Goal: Information Seeking & Learning: Compare options

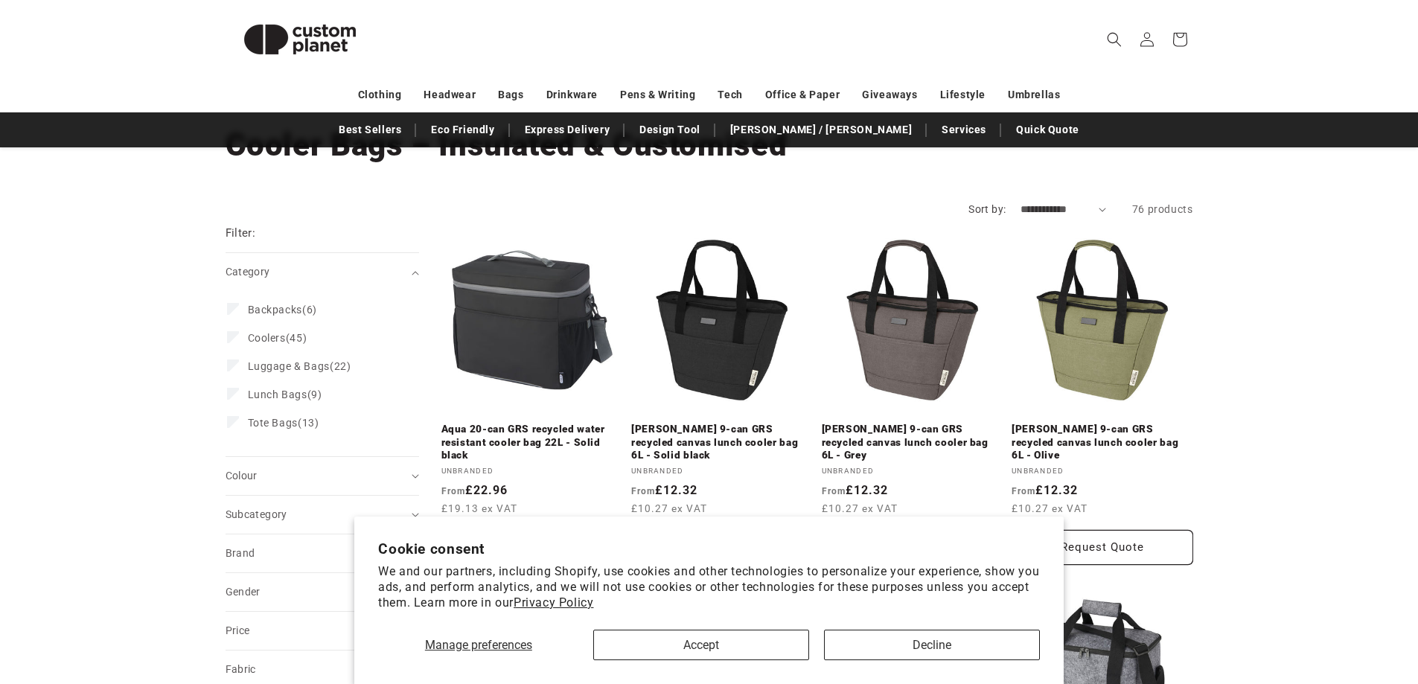
scroll to position [99, 0]
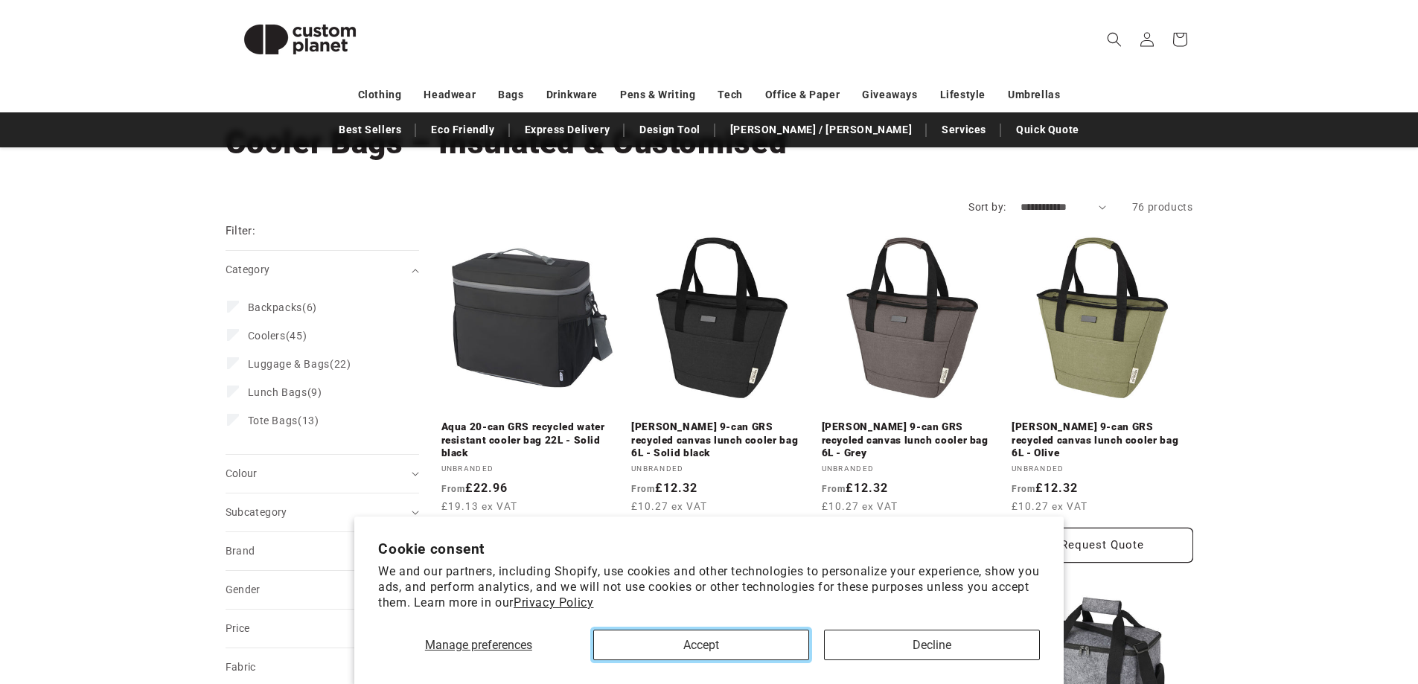
click at [702, 643] on button "Accept" at bounding box center [701, 645] width 216 height 31
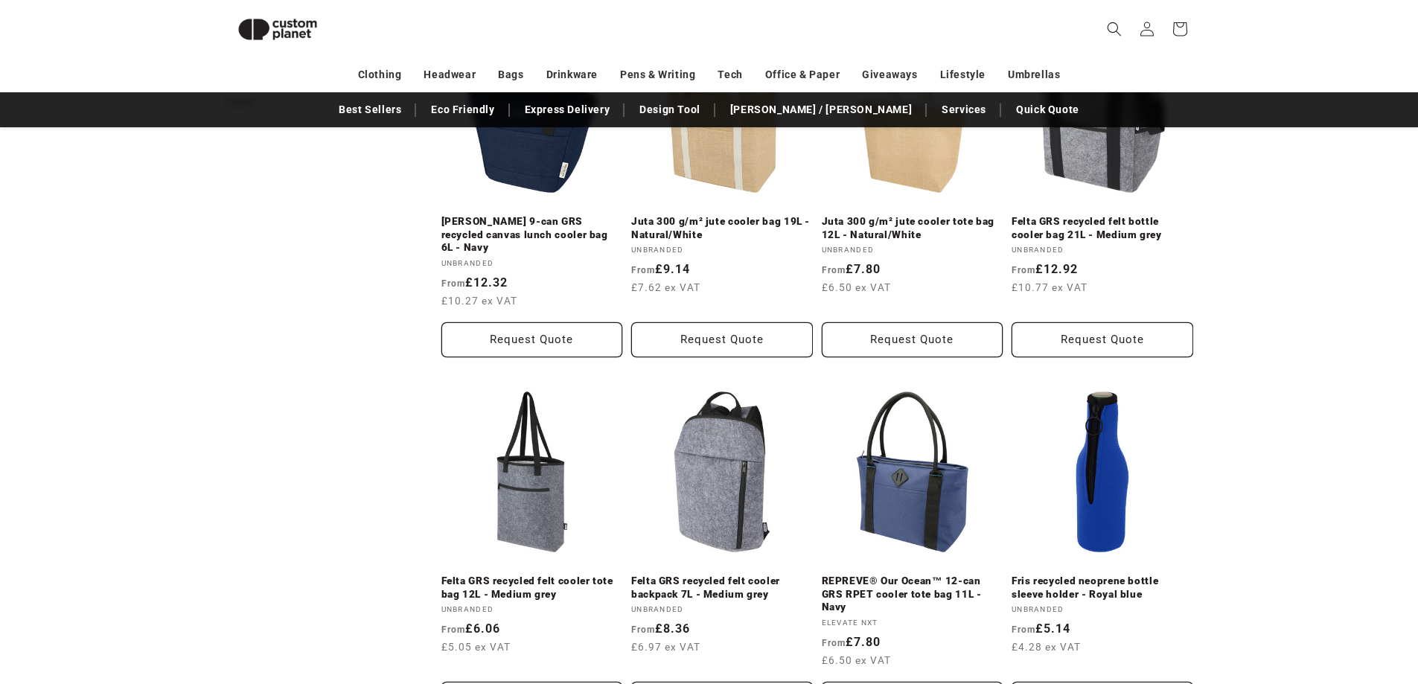
scroll to position [650, 0]
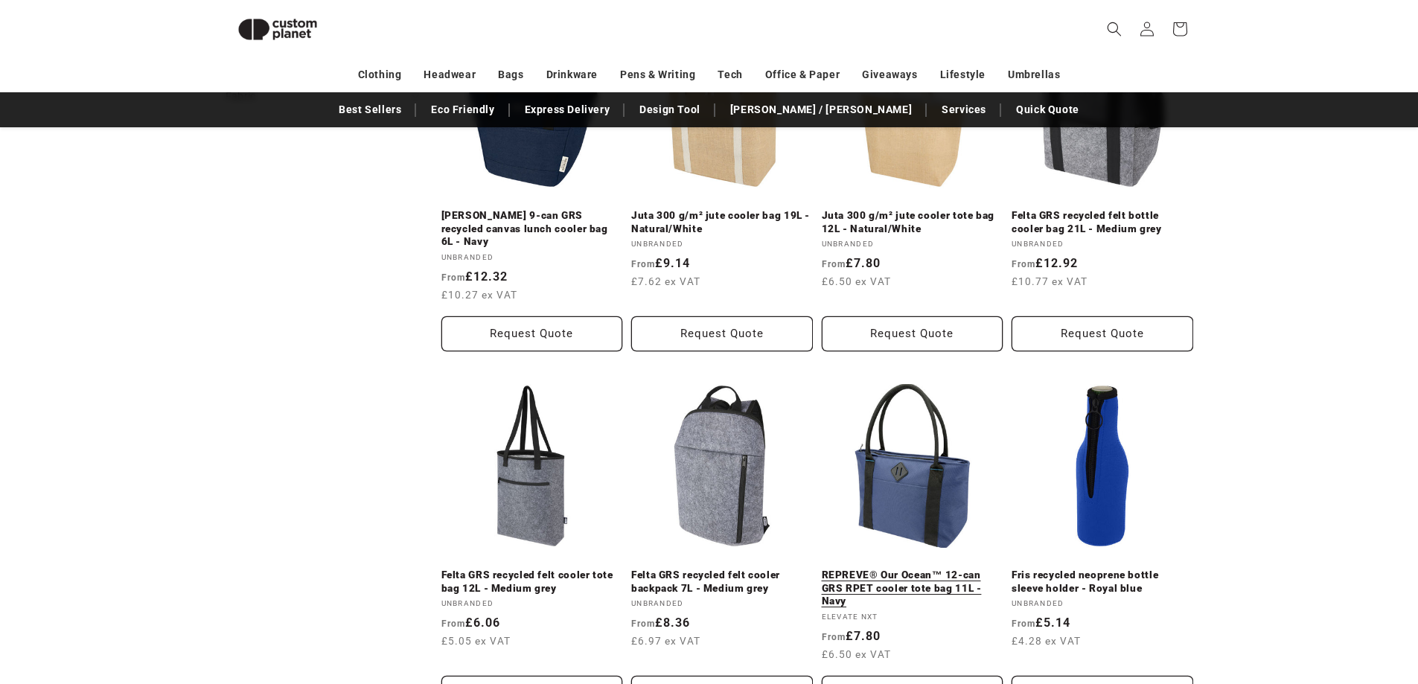
click at [888, 569] on link "REPREVE® Our Ocean™ 12-can GRS RPET cooler tote bag 11L - Navy" at bounding box center [913, 588] width 182 height 39
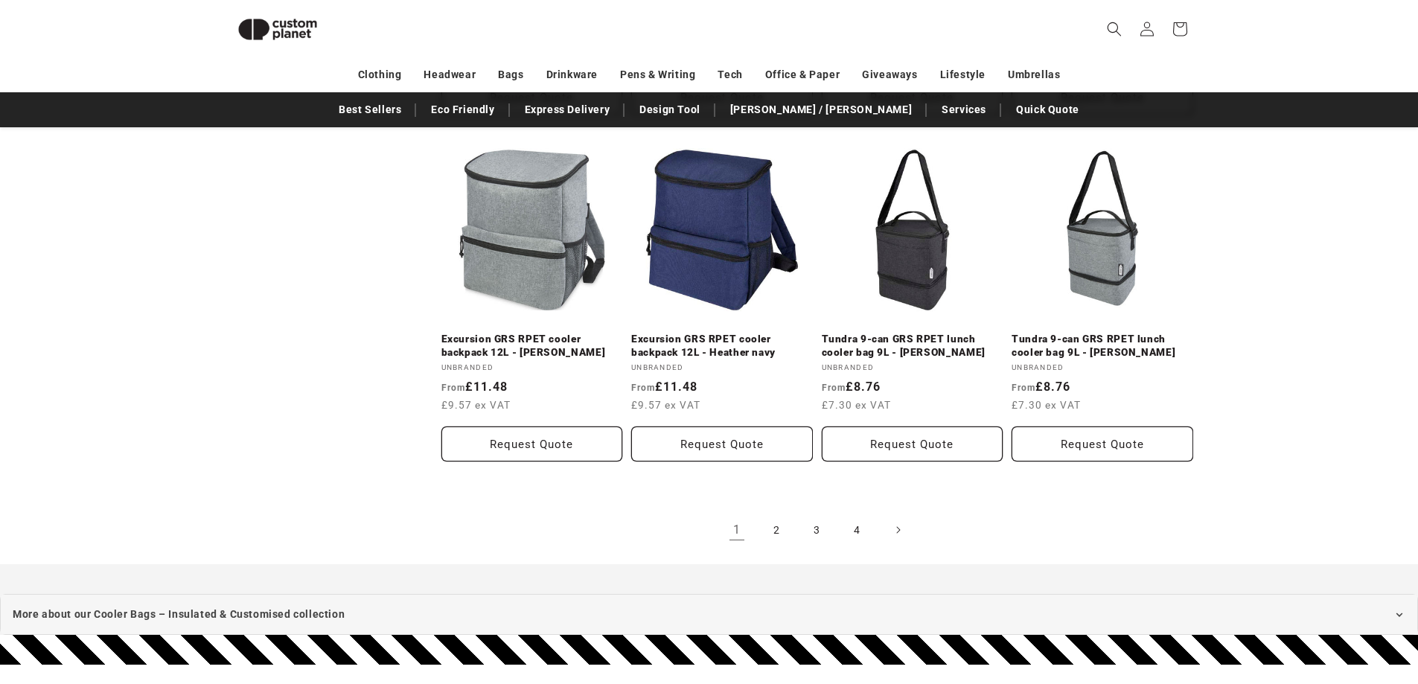
scroll to position [1593, 0]
click at [777, 513] on link "2" at bounding box center [777, 529] width 33 height 33
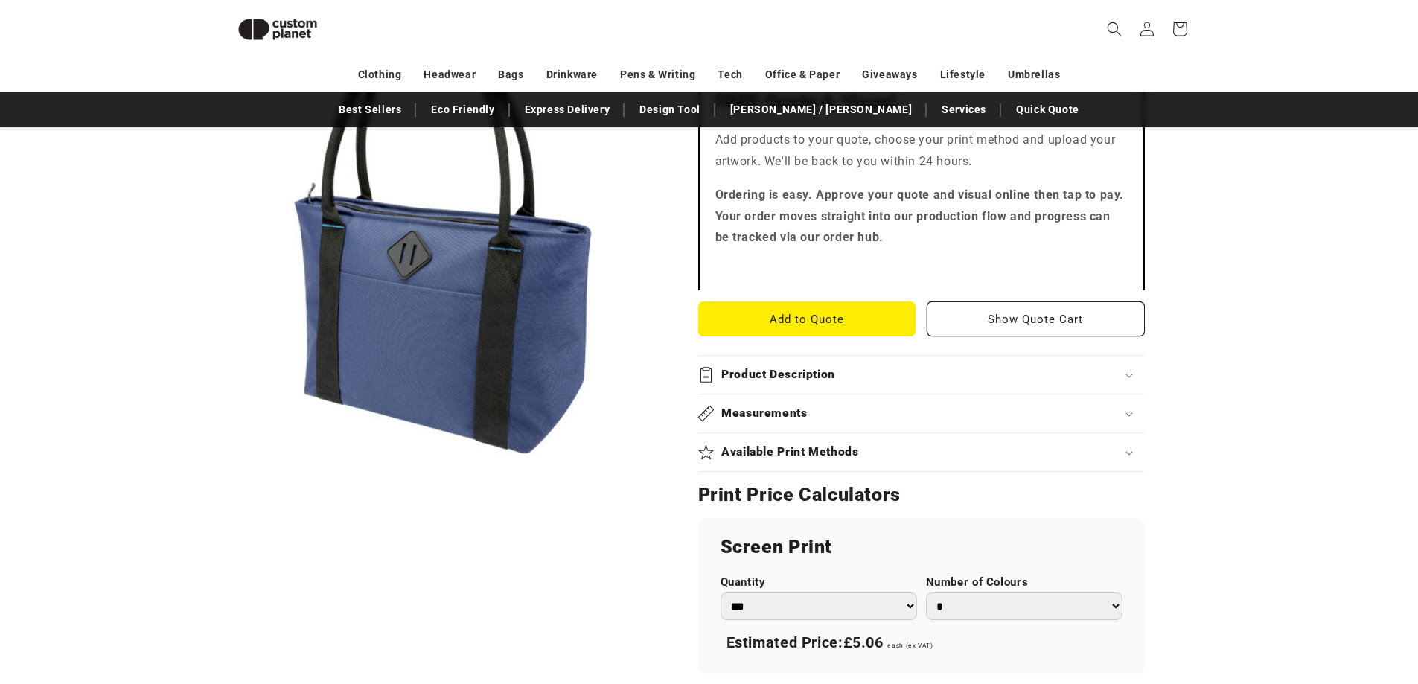
scroll to position [477, 0]
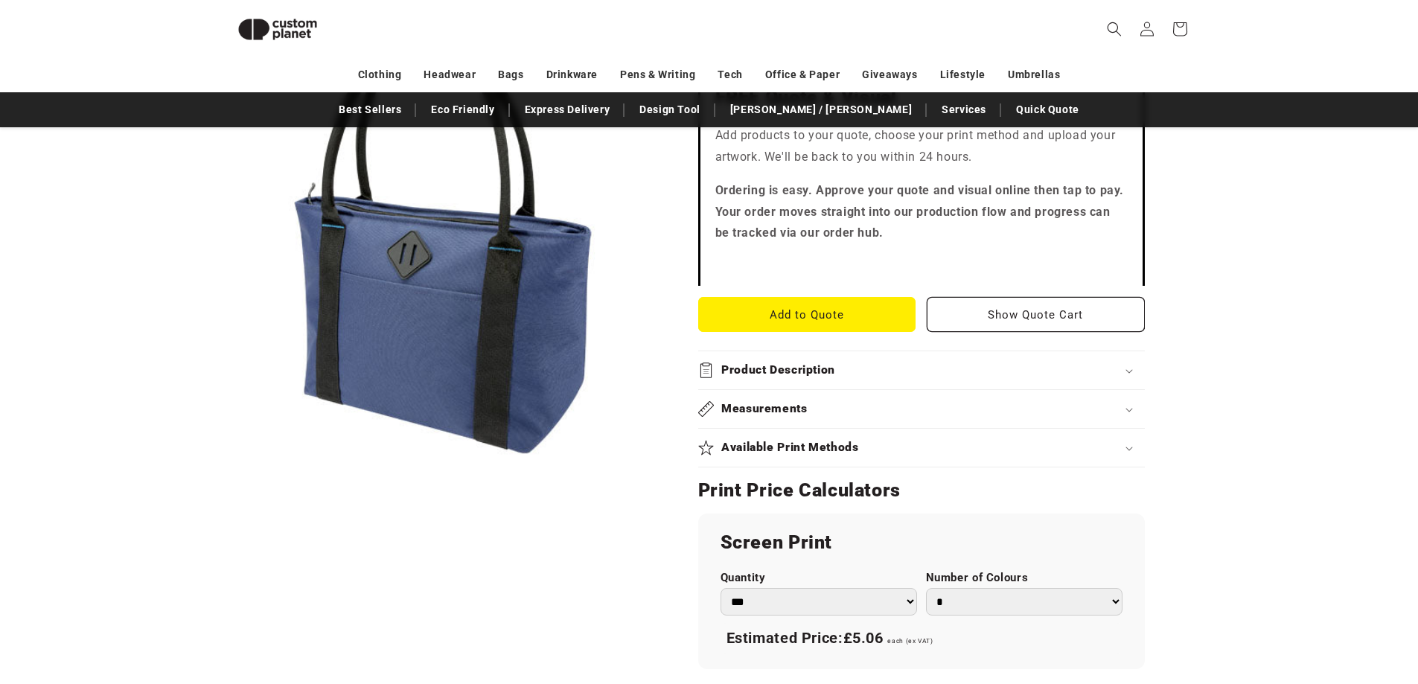
click at [1130, 404] on div "Measurements" at bounding box center [921, 409] width 447 height 16
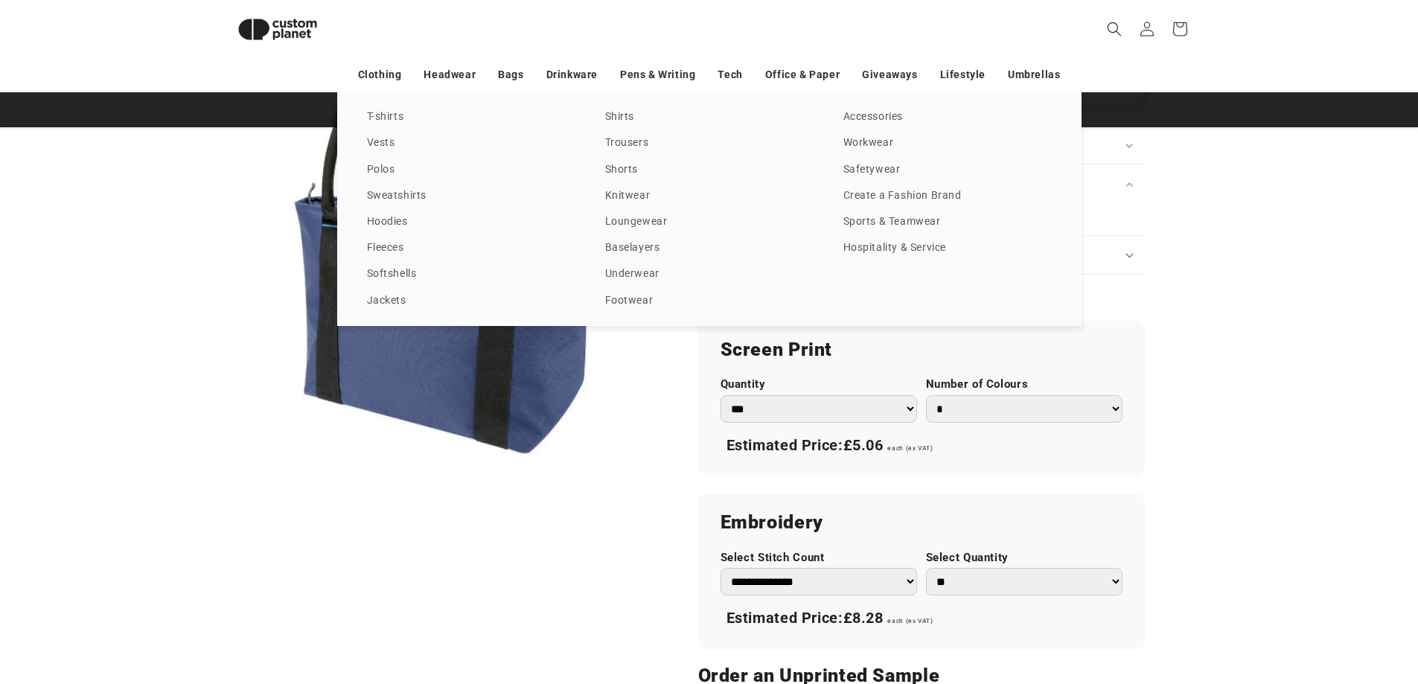
scroll to position [701, 0]
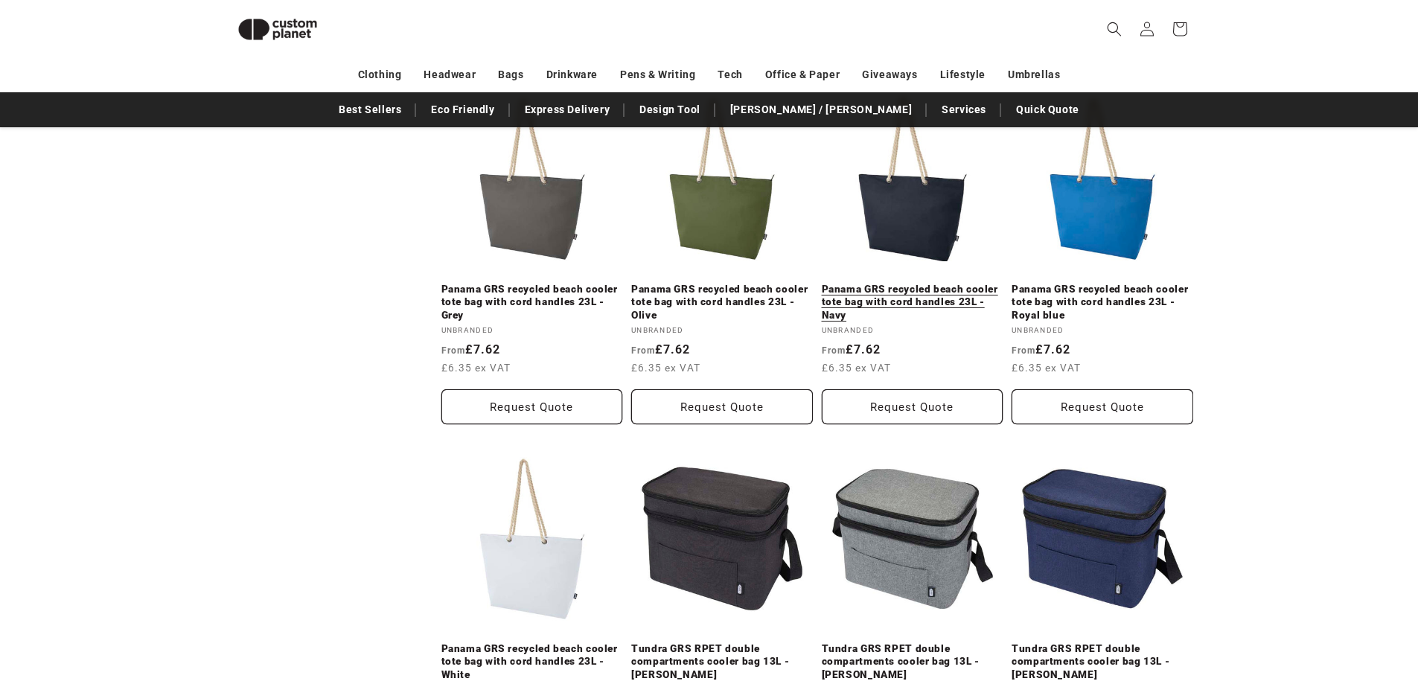
scroll to position [898, 0]
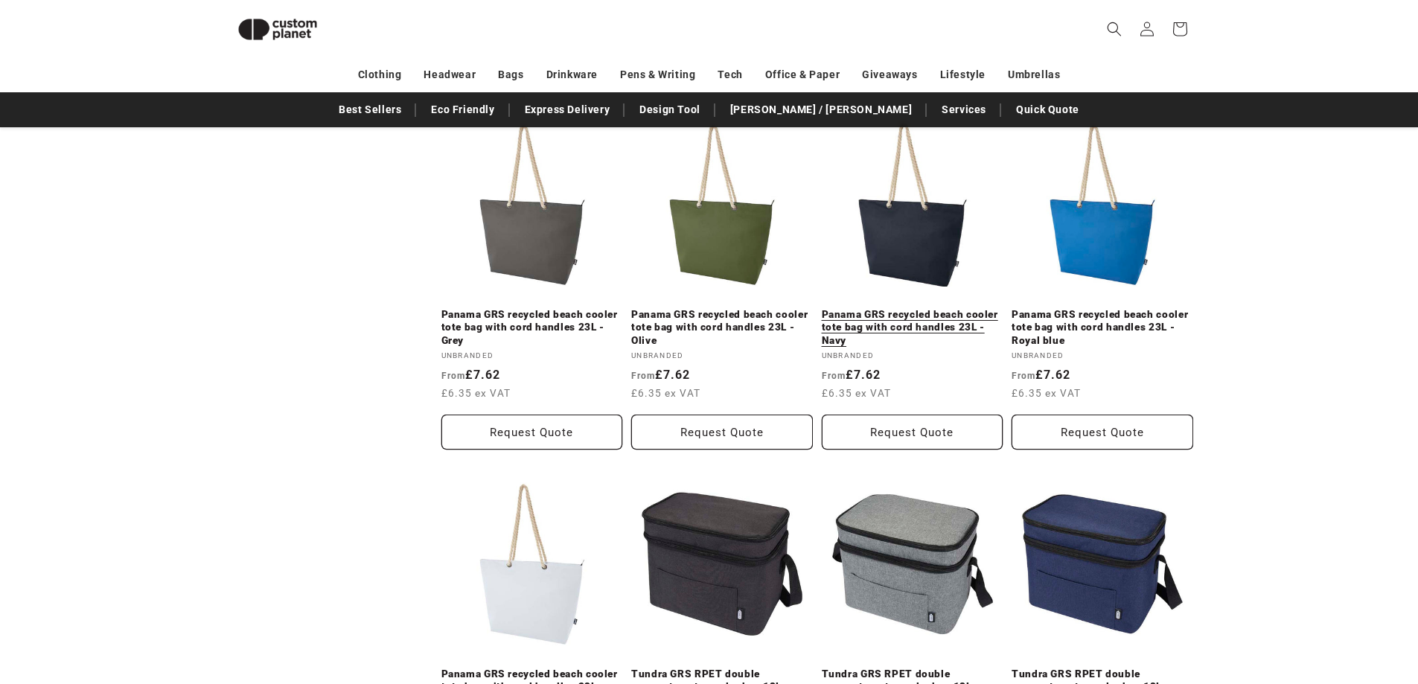
click at [902, 319] on link "Panama GRS recycled beach cooler tote bag with cord handles 23L - Navy" at bounding box center [913, 327] width 182 height 39
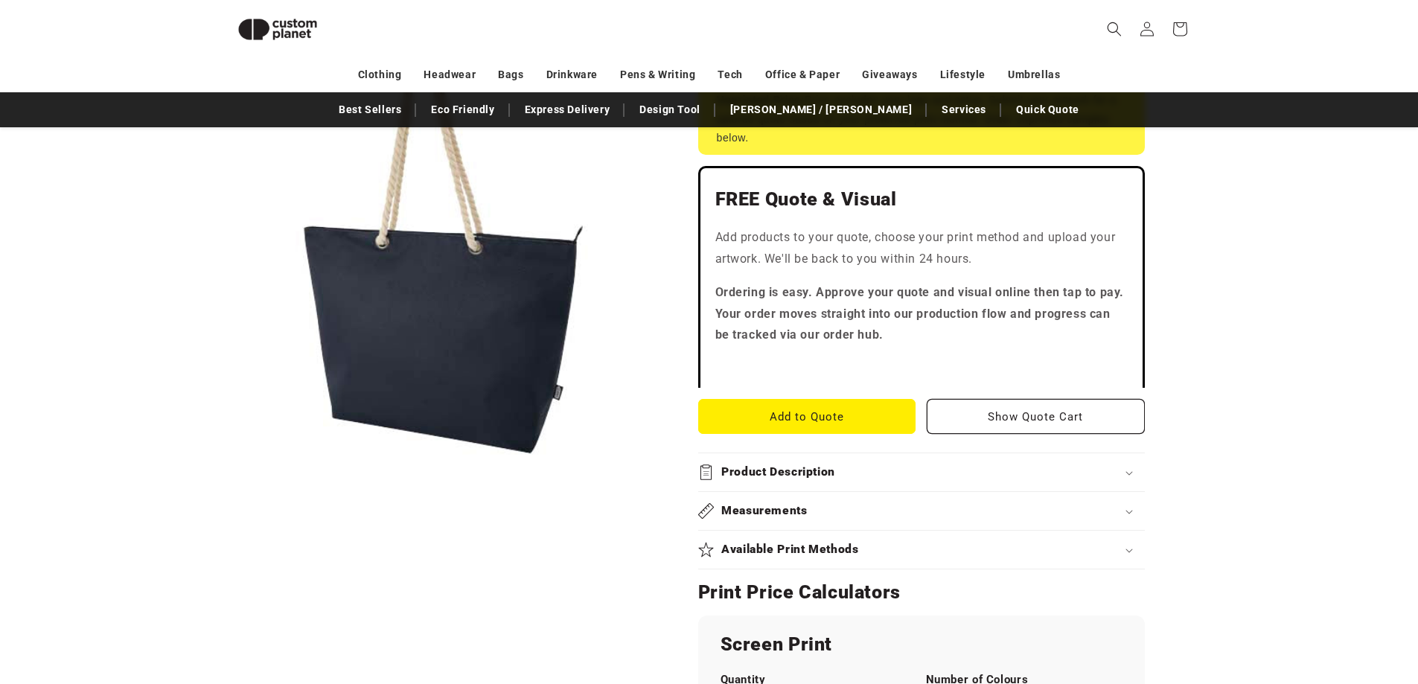
scroll to position [377, 0]
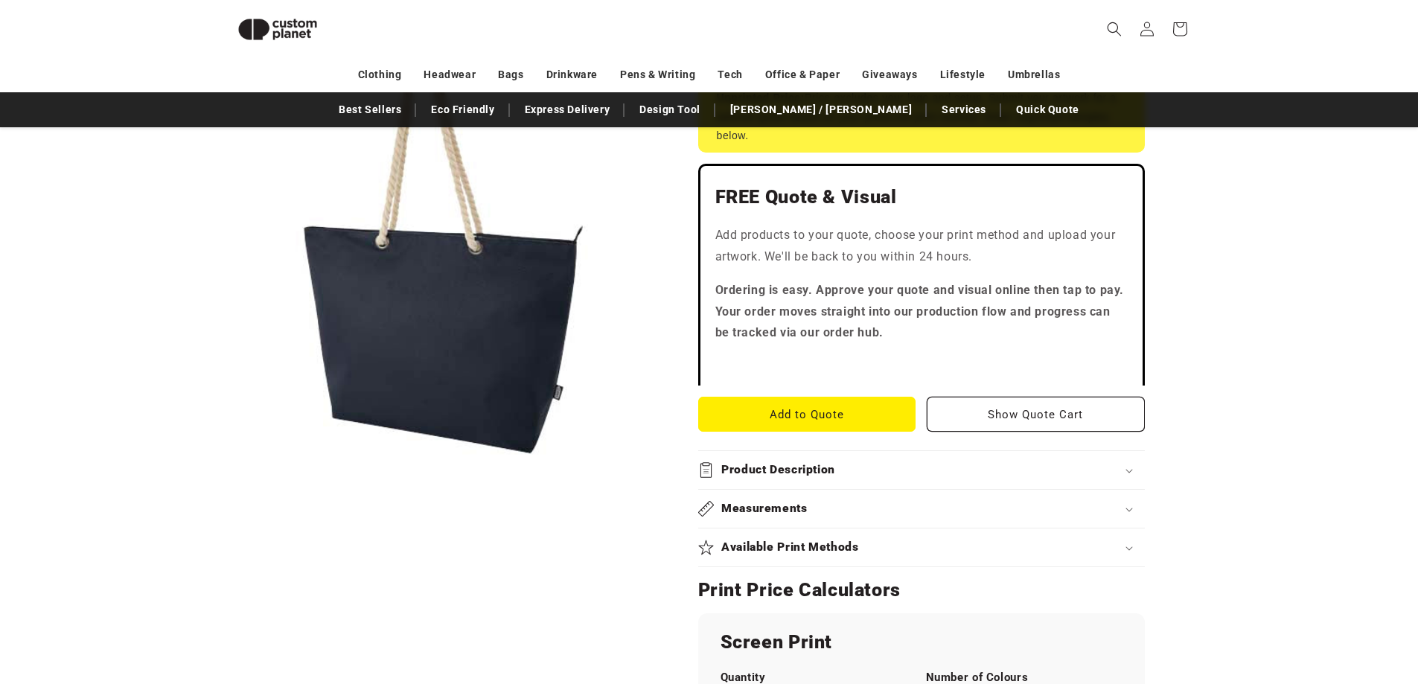
click at [1055, 512] on div "Measurements" at bounding box center [921, 509] width 447 height 16
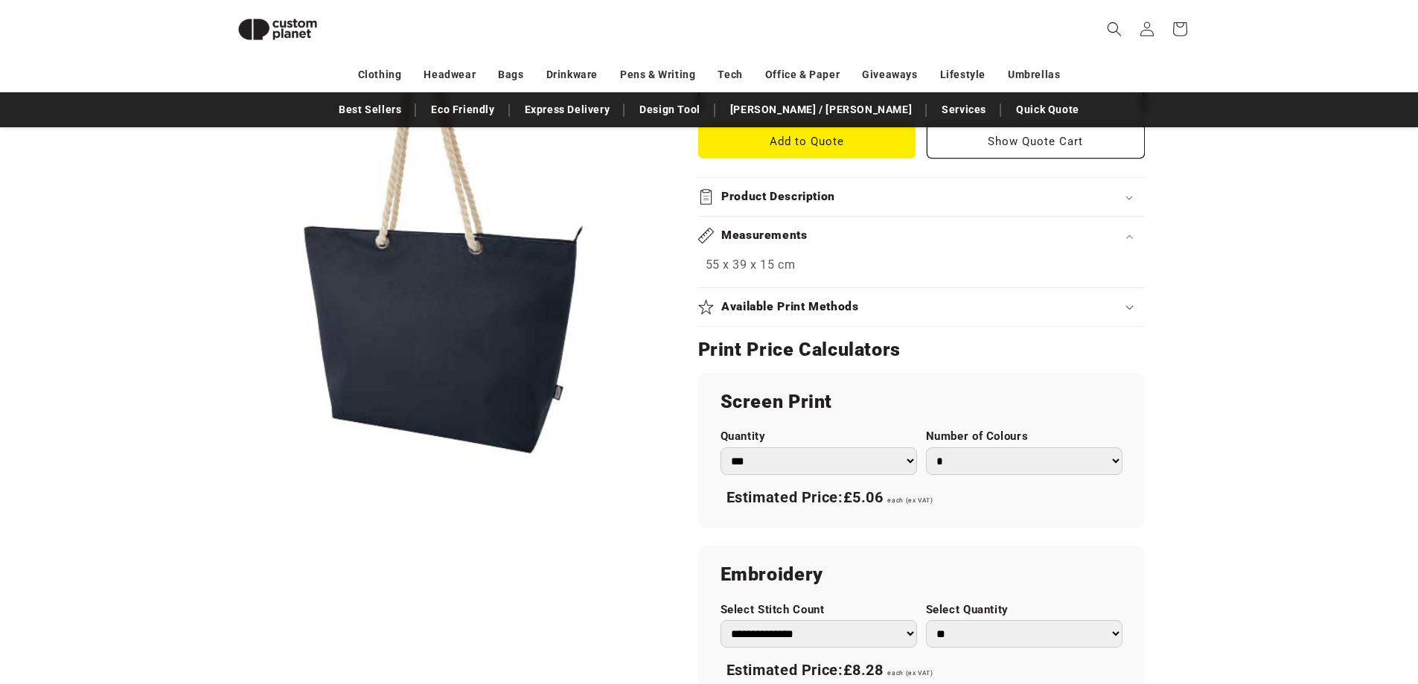
scroll to position [675, 0]
